Goal: Task Accomplishment & Management: Manage account settings

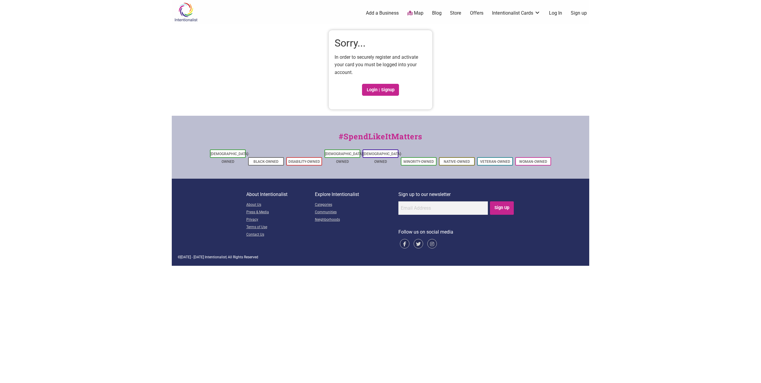
click at [558, 12] on link "Log In" at bounding box center [555, 13] width 13 height 7
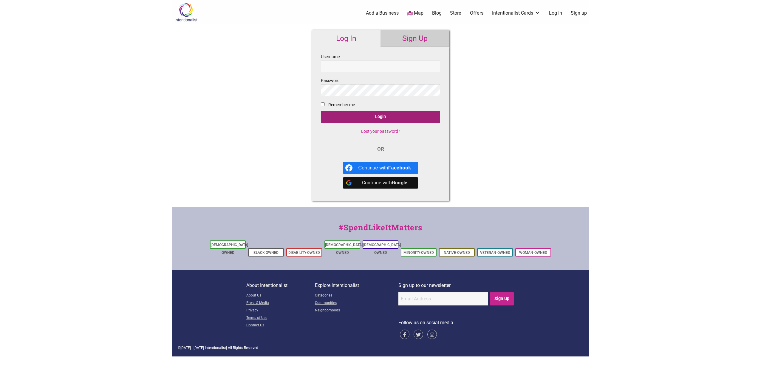
type input "jingyingwu"
click at [395, 118] on input "Login" at bounding box center [380, 117] width 119 height 12
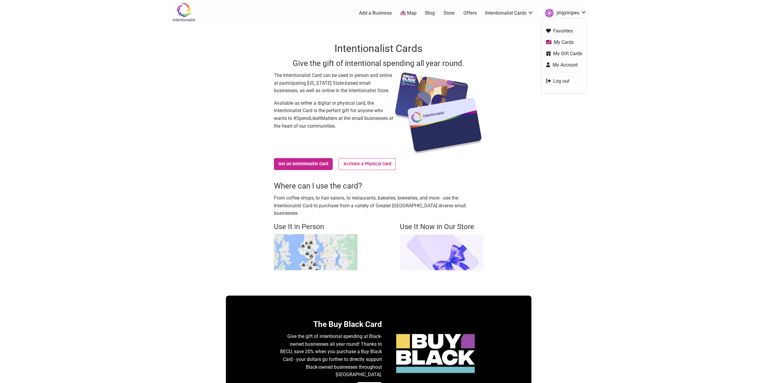
click at [562, 42] on link "My Cards" at bounding box center [564, 42] width 36 height 7
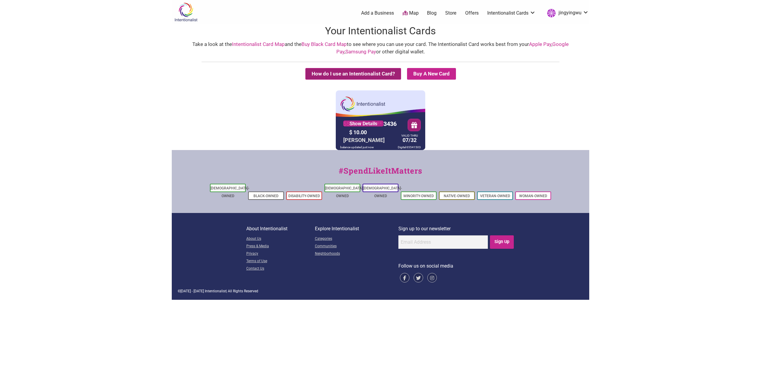
click at [372, 73] on button "How do I use an Intentionalist Card?" at bounding box center [353, 74] width 96 height 12
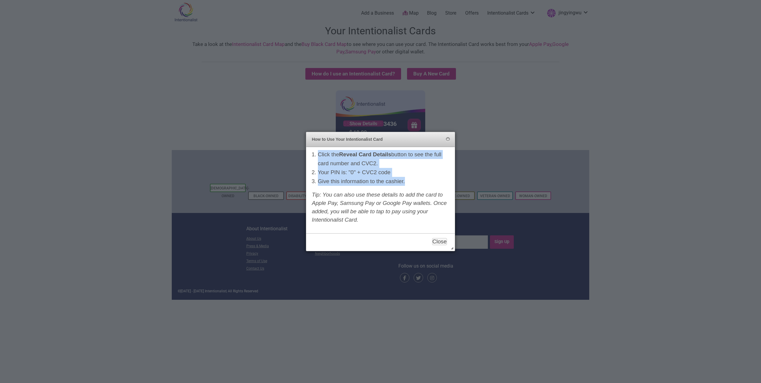
drag, startPoint x: 408, startPoint y: 182, endPoint x: 312, endPoint y: 155, distance: 99.9
click at [318, 155] on ol "Click the Reveal Card Details button to see the full card number and CVC2. Your…" at bounding box center [384, 168] width 132 height 36
copy ol "Click the Reveal Card Details button to see the full card number and CVC2. Your…"
click at [443, 239] on button "Close" at bounding box center [439, 241] width 15 height 7
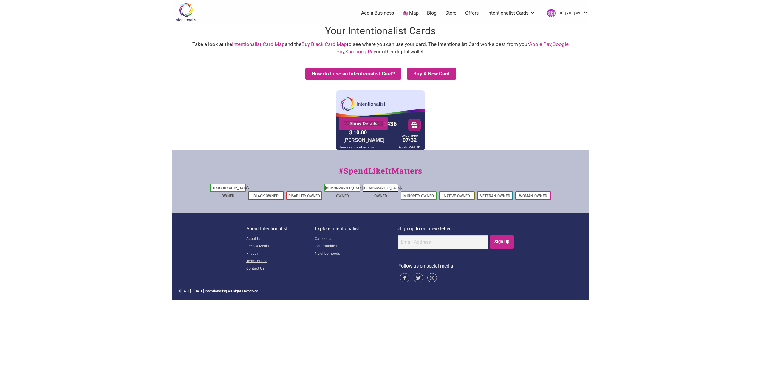
click at [382, 122] on link "Show Details" at bounding box center [363, 123] width 40 height 6
click at [663, 86] on body "× Menu 0 Add a Business Map Blog Store Offers Intentionalist Cards Buy Black Ca…" at bounding box center [380, 191] width 761 height 383
click at [380, 125] on link "Show Details" at bounding box center [363, 123] width 40 height 6
click at [412, 127] on button "button" at bounding box center [414, 125] width 13 height 13
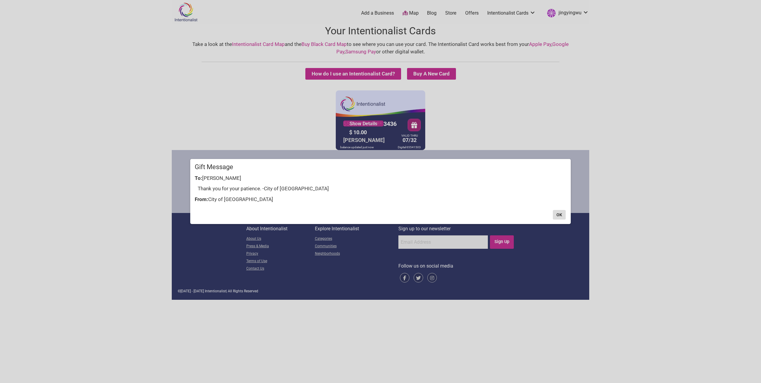
click at [561, 216] on button "OK" at bounding box center [559, 215] width 13 height 10
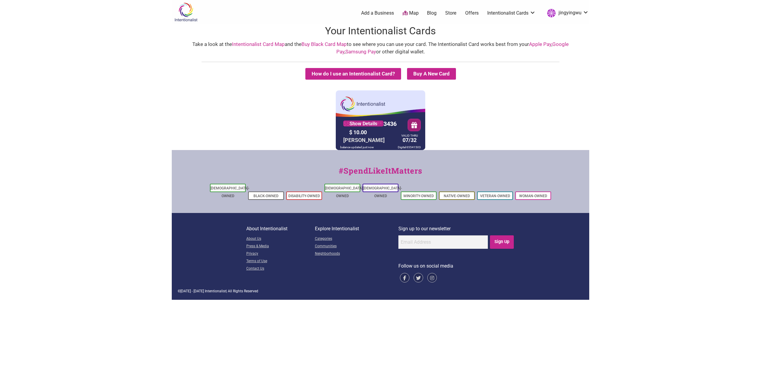
click at [545, 122] on div "5530 01** **** 3436 Show Details $ 10.00 JINGYING WU VALID THRU 07/32 balance u…" at bounding box center [380, 120] width 415 height 60
click at [360, 31] on h1 "Your Intentionalist Cards" at bounding box center [381, 31] width 418 height 14
copy h1 "Intentionalist"
